Goal: Check status: Check status

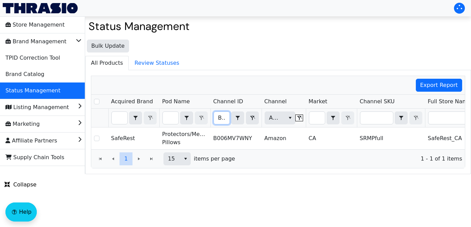
click at [216, 117] on input "B006MV7WNY" at bounding box center [222, 118] width 16 height 12
drag, startPoint x: 216, startPoint y: 117, endPoint x: 275, endPoint y: 117, distance: 59.2
click at [275, 117] on tr "B006MV7WNY Contains Amazon (All)" at bounding box center [399, 118] width 616 height 19
type input "B0C8QH2H5K"
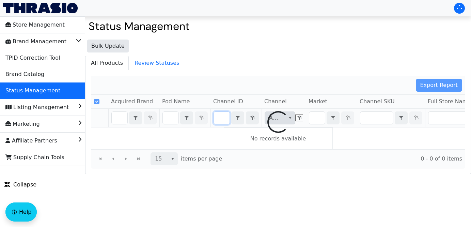
scroll to position [0, 28]
checkbox input "false"
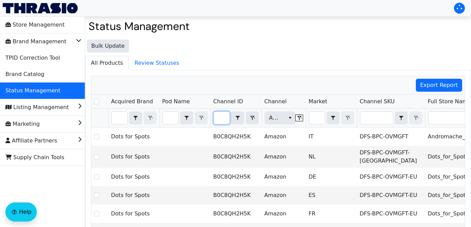
type input "B0C8QH2H5K"
click at [302, 69] on ul "All Products Review Statuses" at bounding box center [278, 63] width 386 height 14
click at [219, 117] on input "B0C8QH2H5K" at bounding box center [222, 118] width 16 height 12
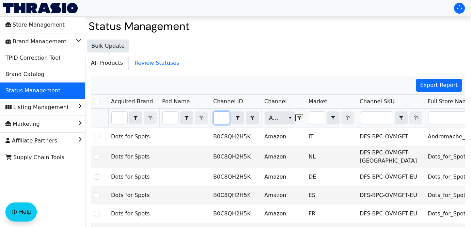
drag, startPoint x: 219, startPoint y: 118, endPoint x: 269, endPoint y: 109, distance: 50.6
click at [269, 109] on tr "B0C8QH2H5K Contains Amazon (All)" at bounding box center [399, 118] width 616 height 19
checkbox input "true"
click at [265, 117] on div "Export Report Acquired Brand Pod Name Channel ID Channel Market Channel SKU Ful…" at bounding box center [278, 186] width 374 height 221
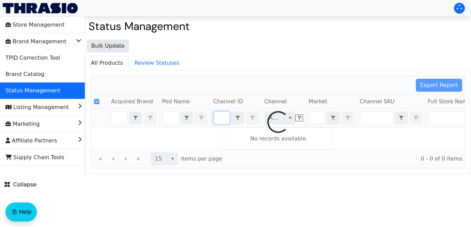
click at [225, 119] on div at bounding box center [277, 122] width 373 height 92
click at [223, 120] on div at bounding box center [277, 122] width 373 height 92
click at [223, 119] on div at bounding box center [277, 122] width 373 height 92
checkbox input "false"
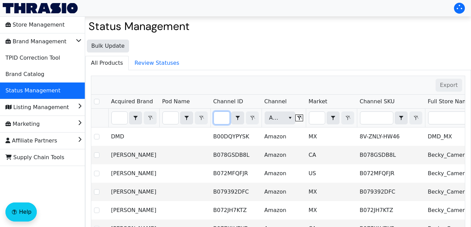
click at [220, 124] on input "Filter" at bounding box center [222, 118] width 16 height 12
type input "DFS-BPC-AcnPtch-24pk"
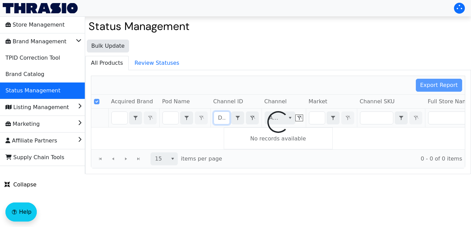
checkbox input "true"
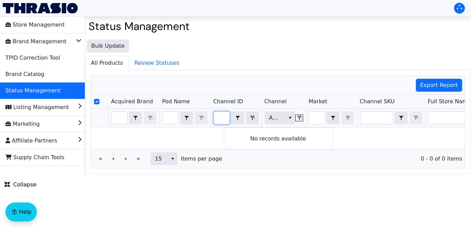
type input "DFS-BPC-AcnPtch-24pk"
click at [253, 117] on icon "Filter" at bounding box center [252, 117] width 8 height 5
click at [253, 117] on div "Export Report Acquired Brand Pod Name Channel ID Channel Market Channel SKU Ful…" at bounding box center [278, 122] width 374 height 93
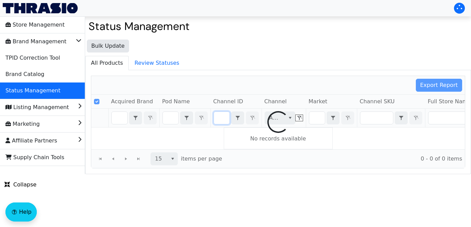
click at [222, 120] on div at bounding box center [277, 122] width 373 height 92
click at [220, 118] on div at bounding box center [277, 122] width 373 height 92
checkbox input "false"
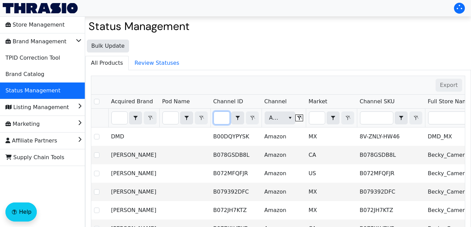
click at [222, 119] on input "Filter" at bounding box center [222, 118] width 16 height 12
type input "B07SST3DHJ"
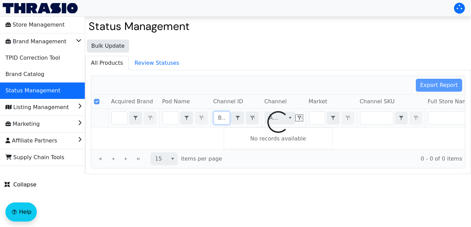
scroll to position [0, 26]
checkbox input "false"
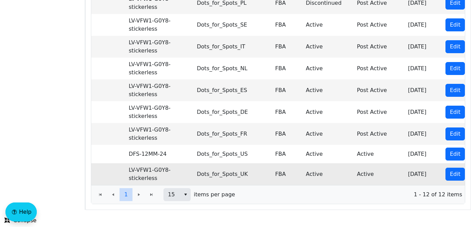
scroll to position [0, 231]
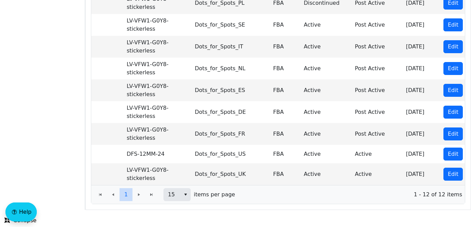
type input "B07SST3DHJ"
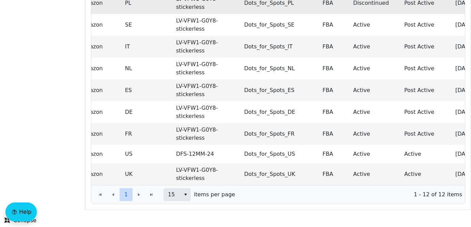
scroll to position [0, 181]
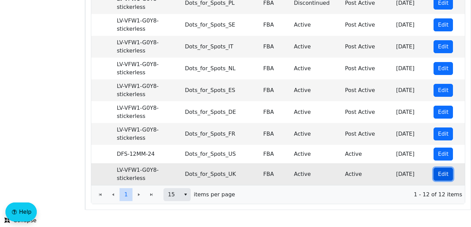
click at [442, 176] on span "Edit" at bounding box center [443, 174] width 11 height 8
checkbox input "true"
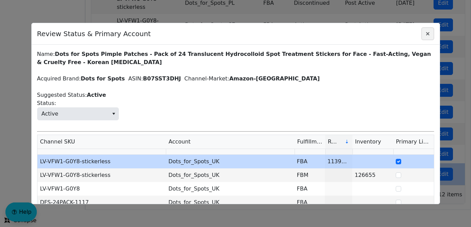
click at [427, 32] on icon "Close" at bounding box center [428, 33] width 8 height 5
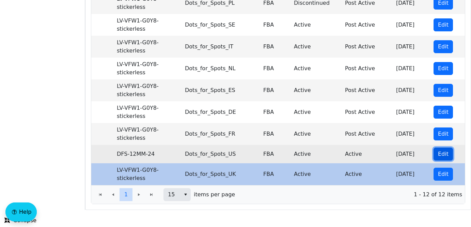
click at [443, 155] on span "Edit" at bounding box center [443, 154] width 11 height 8
checkbox input "true"
checkbox input "false"
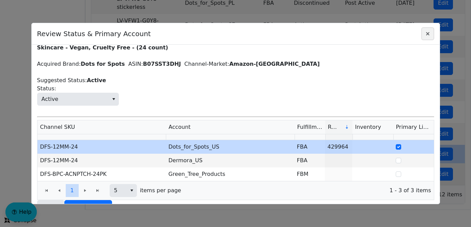
click at [427, 34] on icon "Close" at bounding box center [428, 33] width 8 height 5
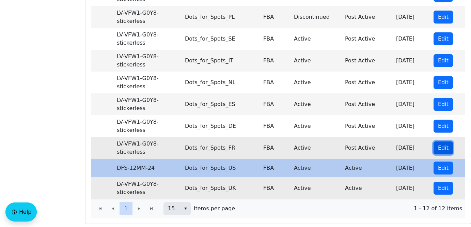
click at [444, 149] on span "Edit" at bounding box center [443, 148] width 11 height 8
checkbox input "true"
checkbox input "false"
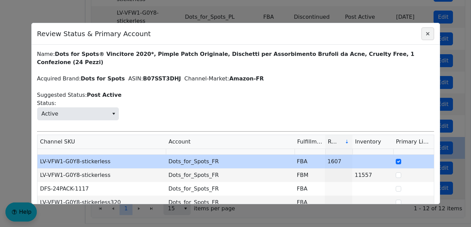
click at [428, 33] on icon "Close" at bounding box center [427, 33] width 3 height 3
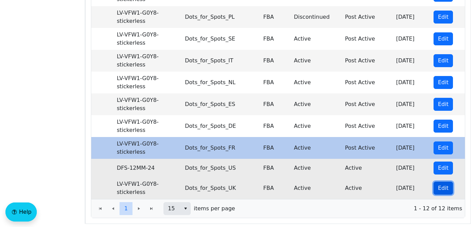
click at [440, 185] on span "Edit" at bounding box center [443, 188] width 11 height 8
checkbox input "false"
checkbox input "true"
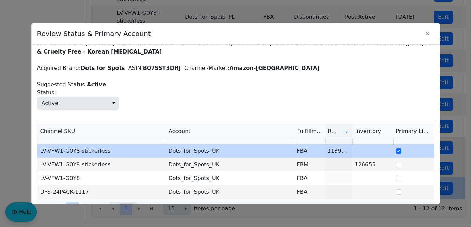
scroll to position [11, 0]
click at [427, 32] on icon "Close" at bounding box center [428, 33] width 8 height 5
